Goal: Browse casually: Explore the website without a specific task or goal

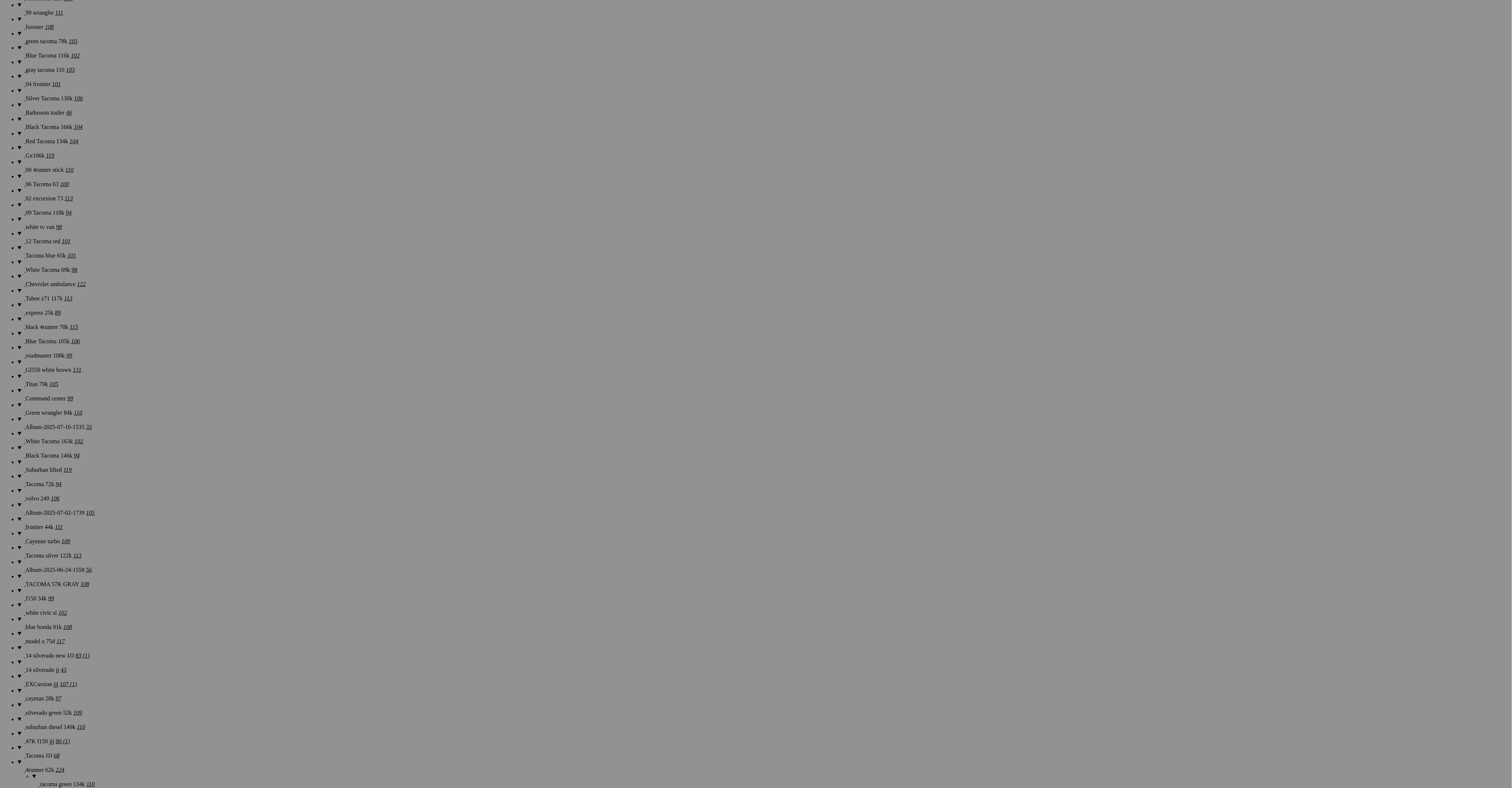
scroll to position [934, 0]
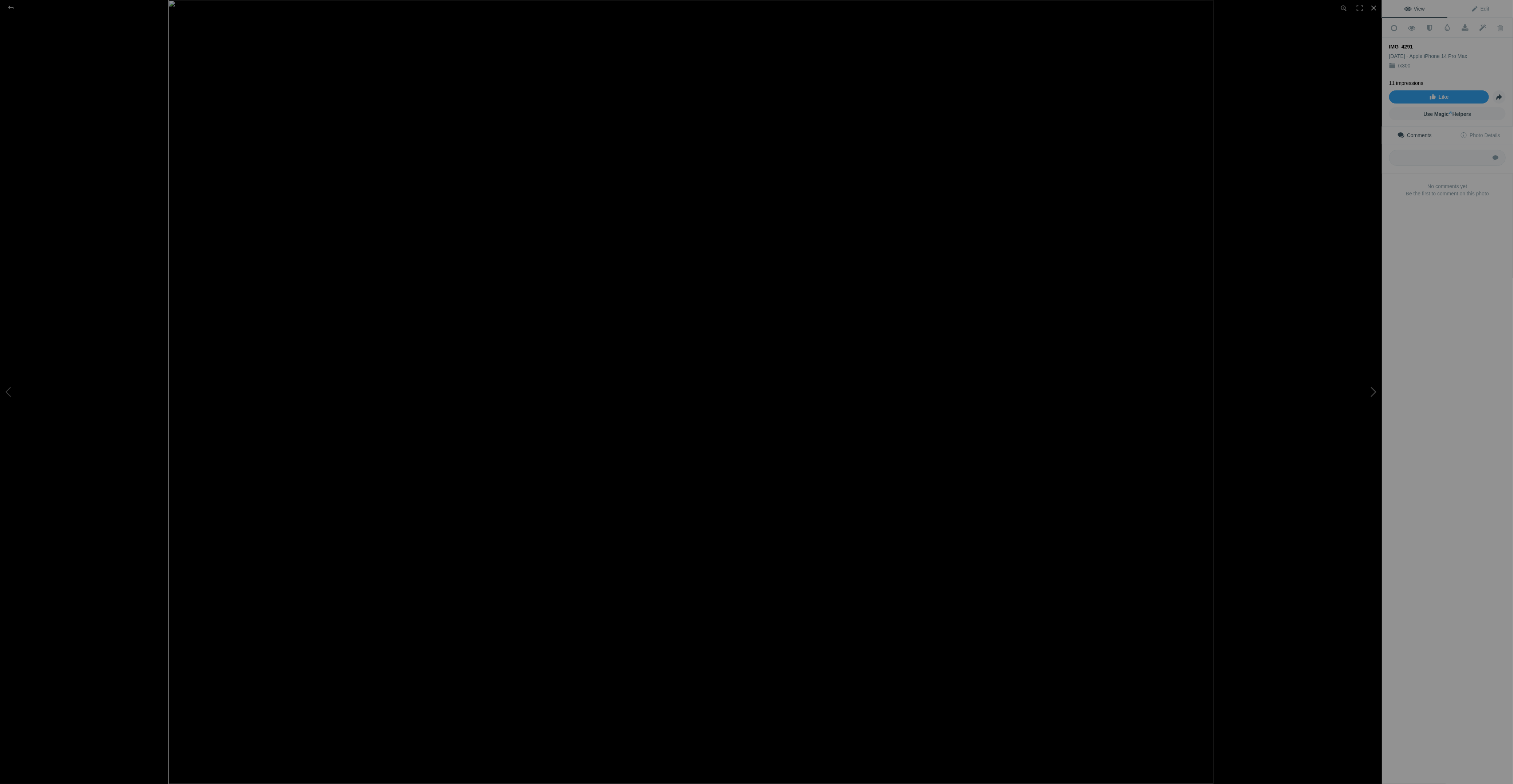
click at [1374, 392] on button at bounding box center [1354, 392] width 54 height 282
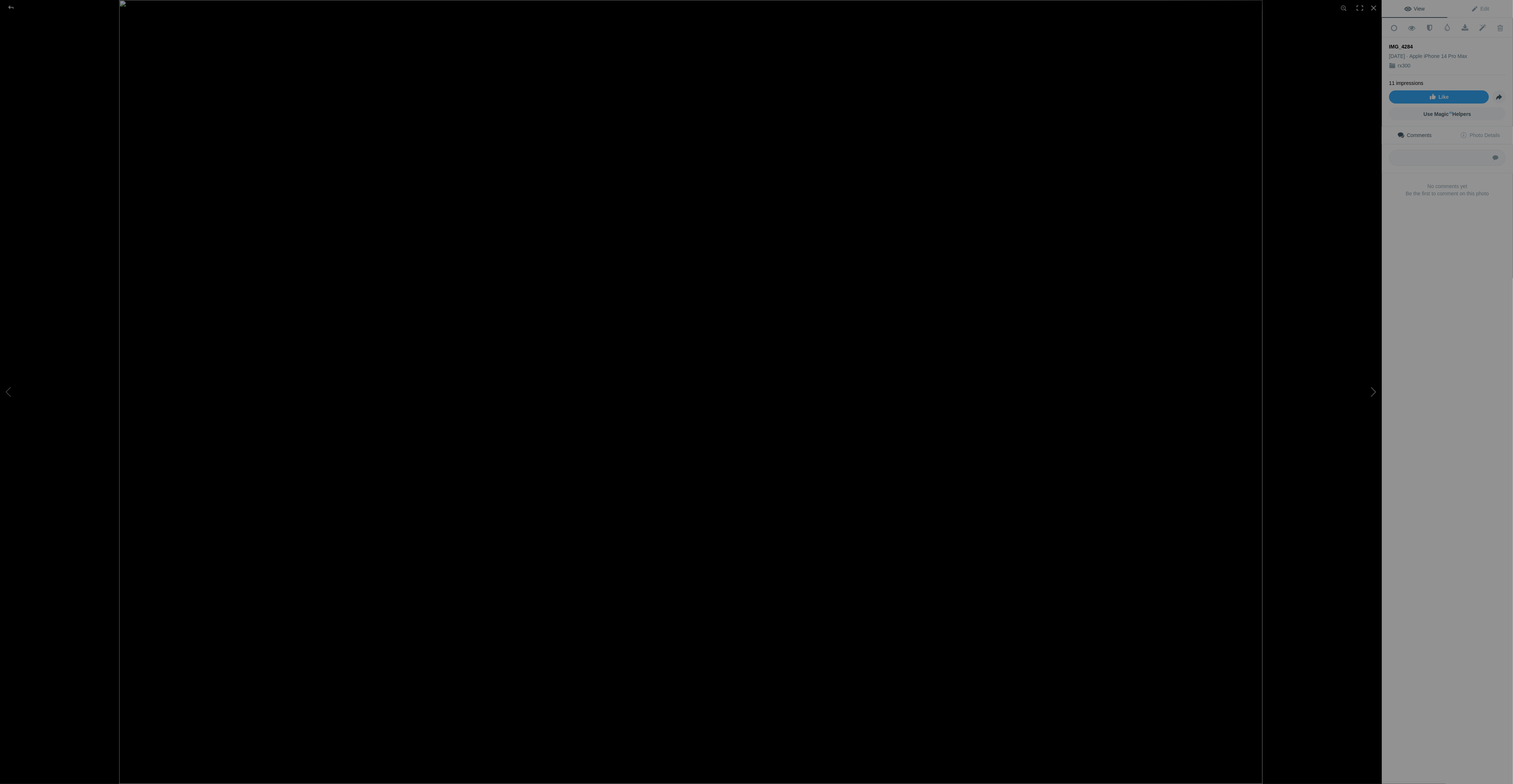
click at [1374, 392] on button at bounding box center [1354, 392] width 54 height 282
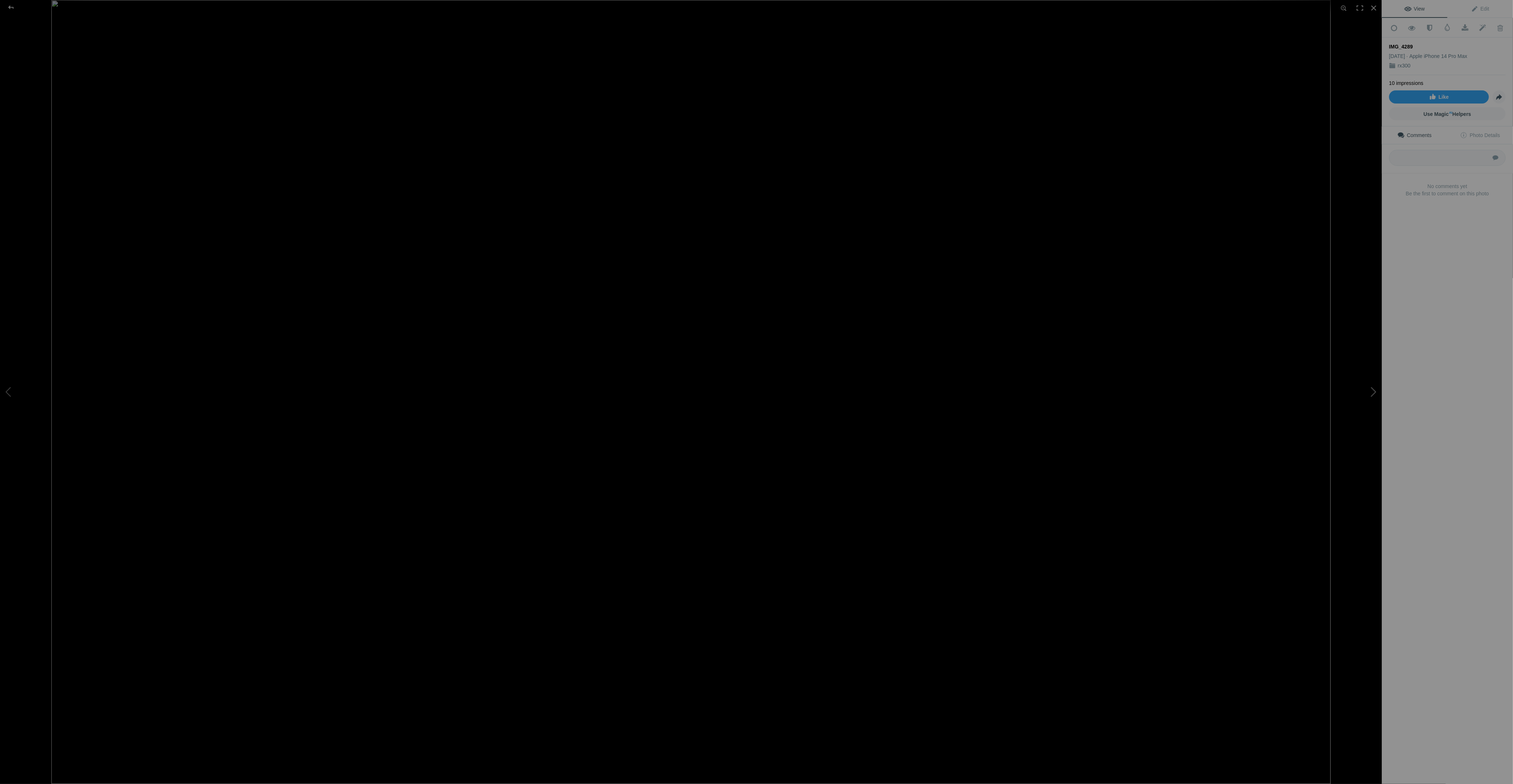
click at [1374, 392] on button at bounding box center [1354, 392] width 54 height 282
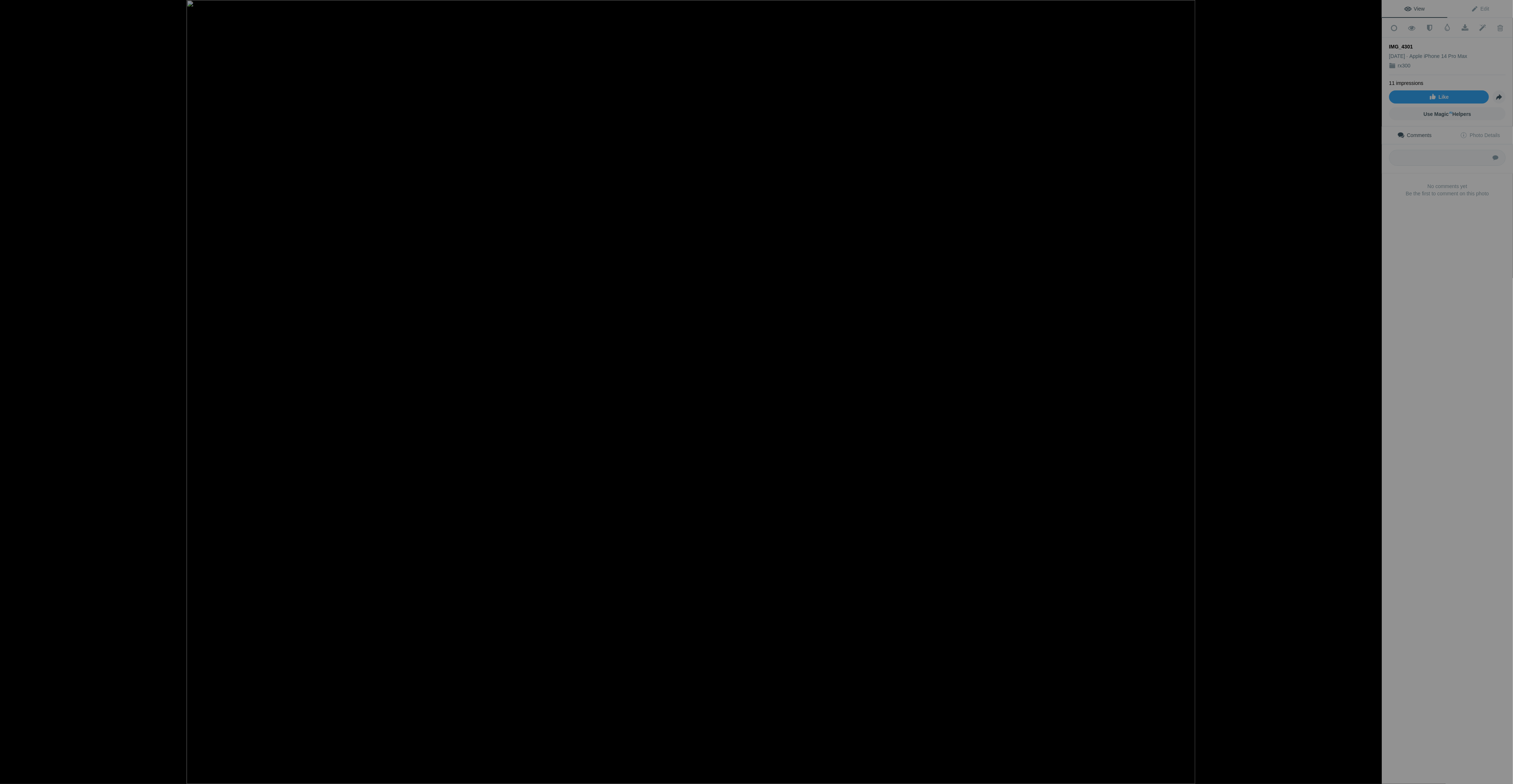
click at [1374, 392] on button at bounding box center [1354, 392] width 54 height 282
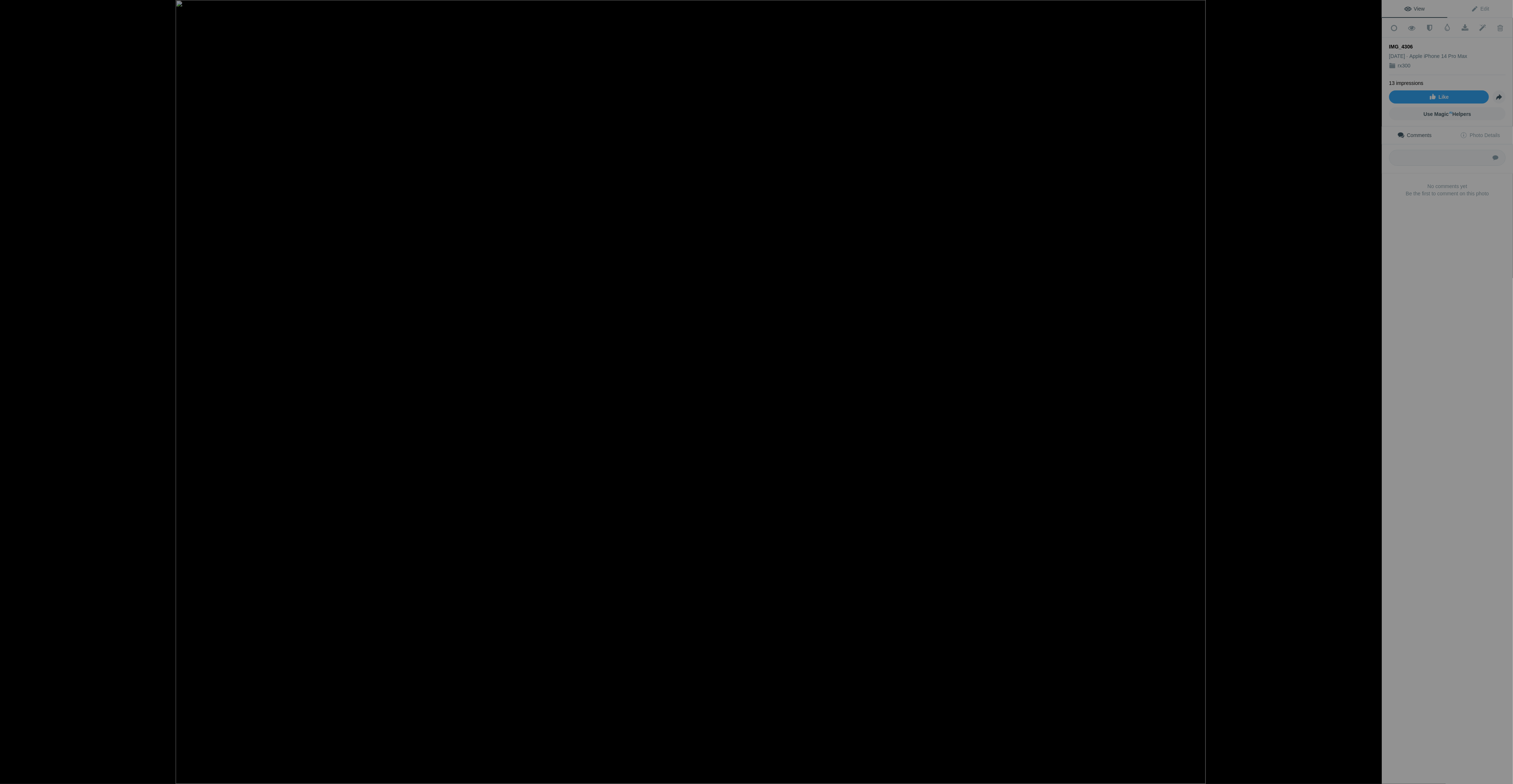
click at [1374, 392] on button at bounding box center [1354, 392] width 54 height 282
